Goal: Navigation & Orientation: Find specific page/section

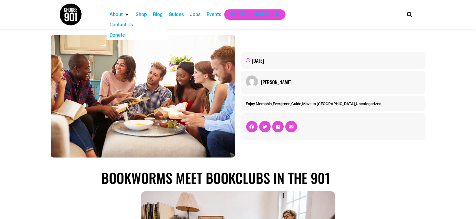
click at [115, 16] on div "About" at bounding box center [116, 14] width 13 height 7
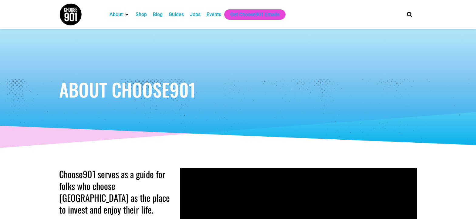
click at [171, 14] on div "Guides" at bounding box center [176, 14] width 15 height 7
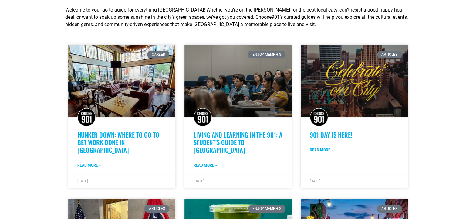
scroll to position [121, 0]
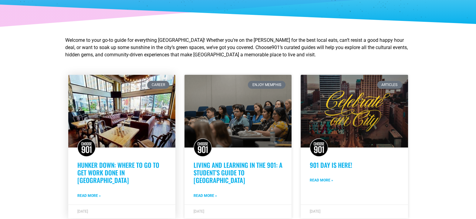
click at [106, 113] on link at bounding box center [121, 111] width 107 height 73
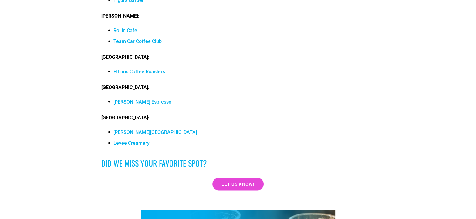
scroll to position [5976, 0]
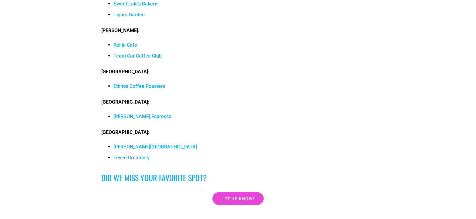
click at [131, 47] on link "Rollin Cafe" at bounding box center [125, 45] width 24 height 6
